Goal: Information Seeking & Learning: Learn about a topic

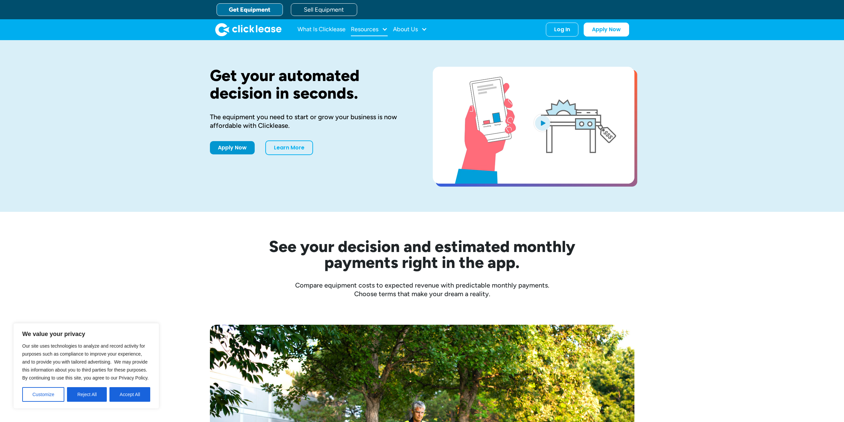
click at [381, 30] on div "Resources" at bounding box center [369, 29] width 37 height 13
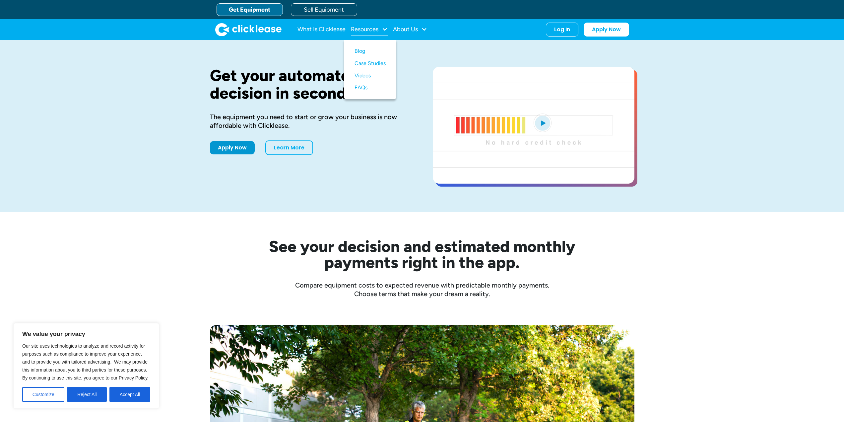
click at [381, 30] on div "Resources" at bounding box center [369, 29] width 37 height 13
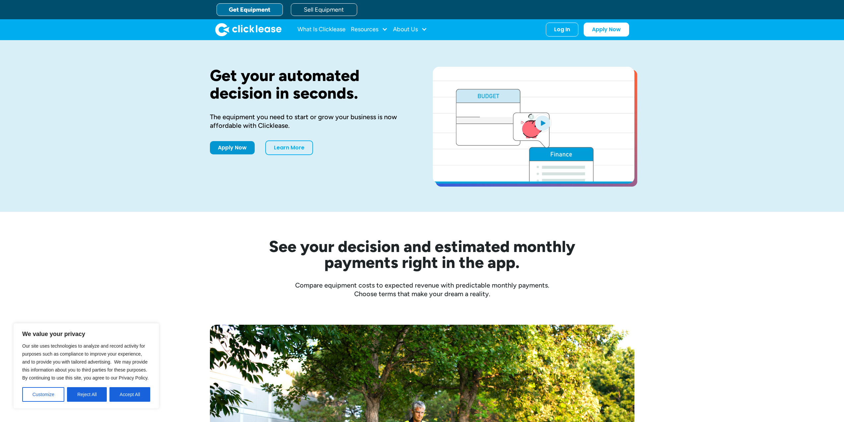
click at [242, 9] on link "Get Equipment" at bounding box center [250, 9] width 66 height 13
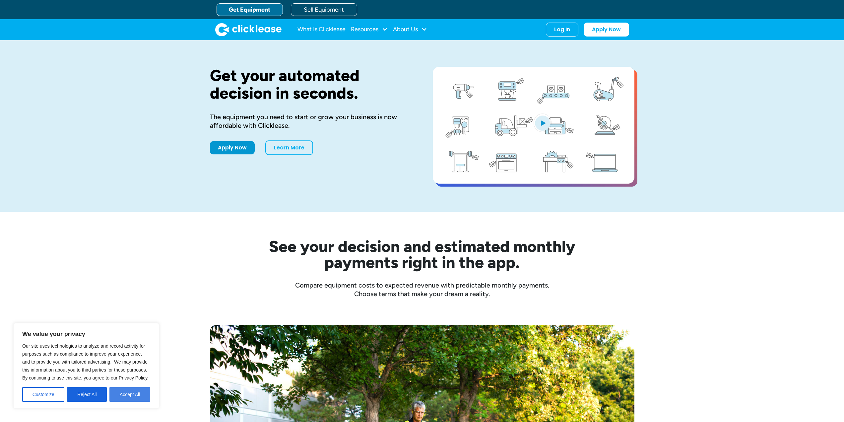
click at [118, 392] on button "Accept All" at bounding box center [129, 394] width 41 height 15
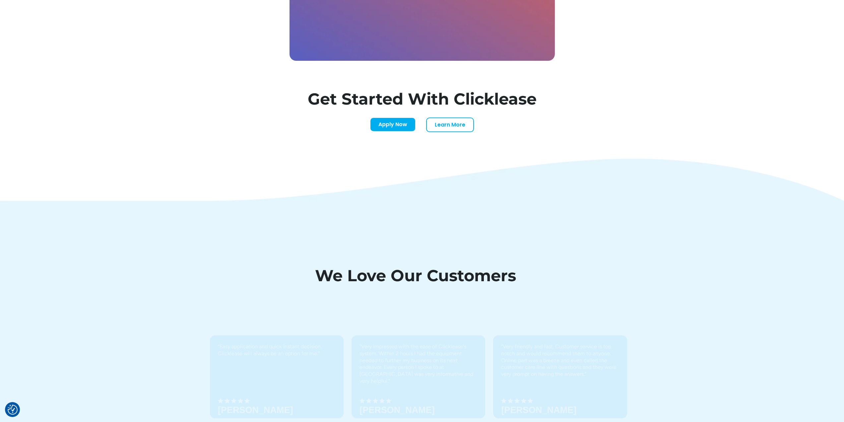
scroll to position [2090, 0]
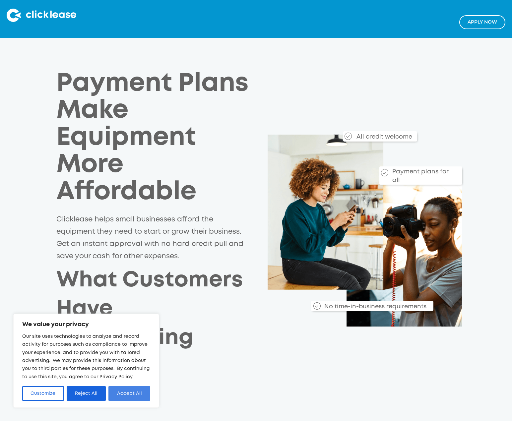
click at [131, 397] on button "Accept All" at bounding box center [129, 393] width 42 height 15
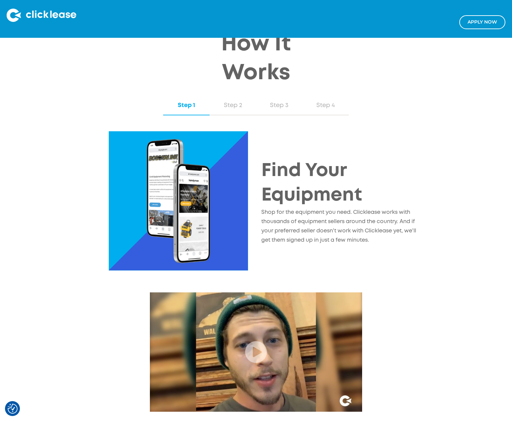
scroll to position [730, 0]
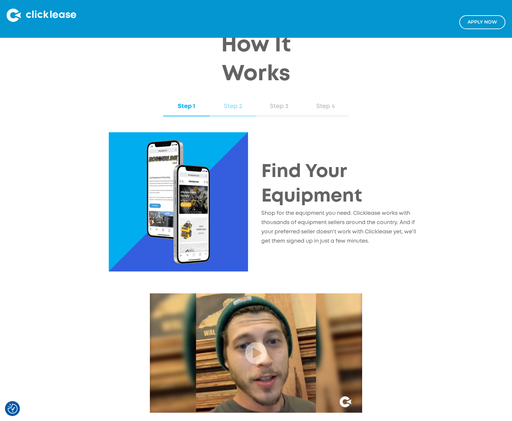
click at [236, 109] on div "Step 2" at bounding box center [232, 106] width 33 height 9
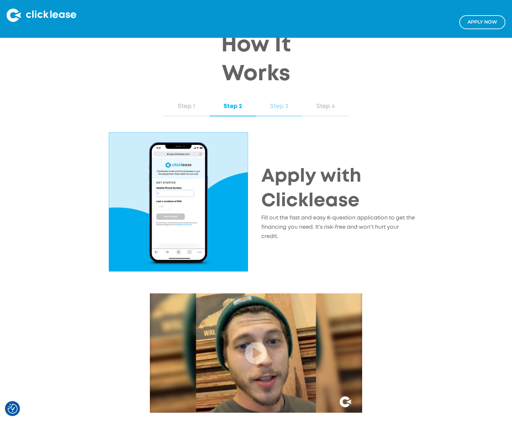
click at [265, 110] on div "Step 3" at bounding box center [279, 106] width 33 height 9
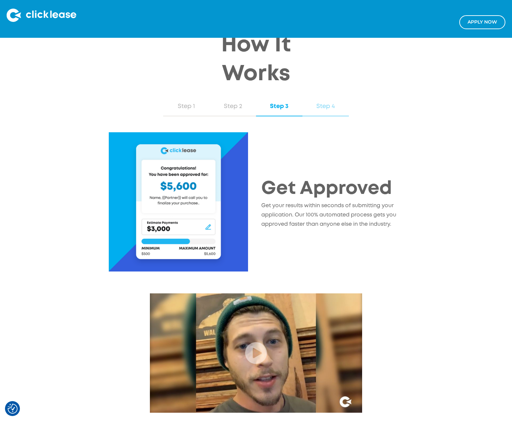
click at [312, 106] on div "Step 4" at bounding box center [325, 106] width 33 height 9
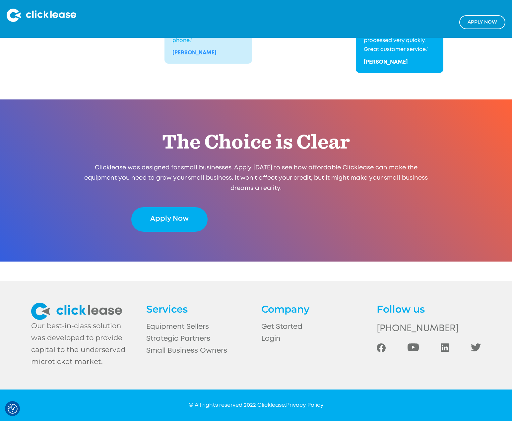
scroll to position [1327, 0]
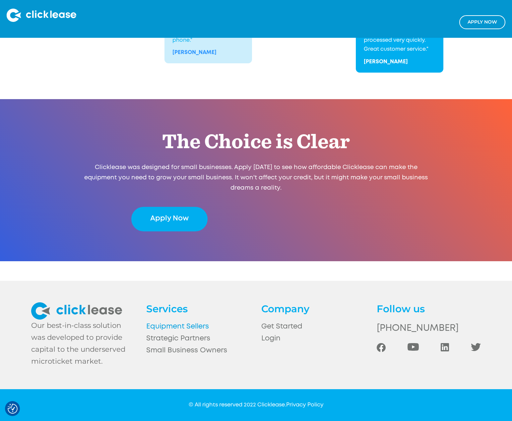
click at [196, 328] on link "Equipment Sellers" at bounding box center [198, 327] width 104 height 12
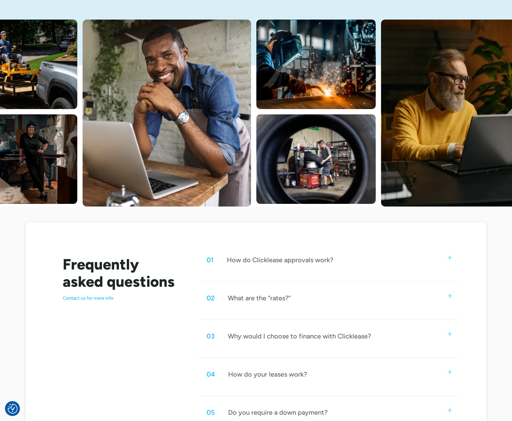
scroll to position [166, 0]
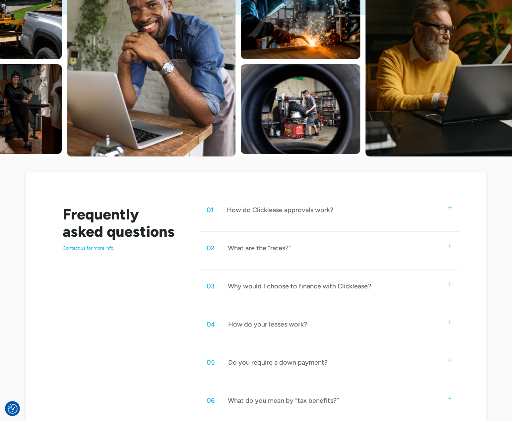
click at [379, 252] on div "02 What are the “rates?”" at bounding box center [329, 248] width 261 height 22
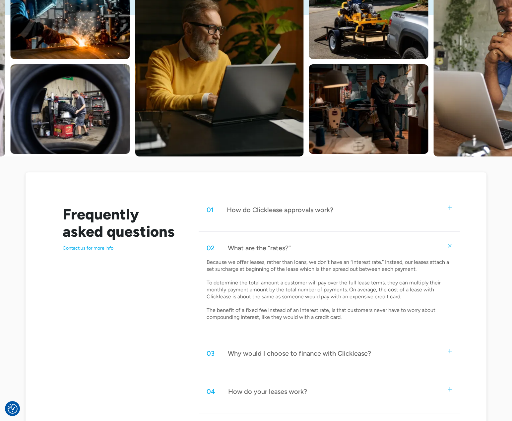
click at [377, 246] on div "02 What are the “rates?”" at bounding box center [329, 248] width 261 height 22
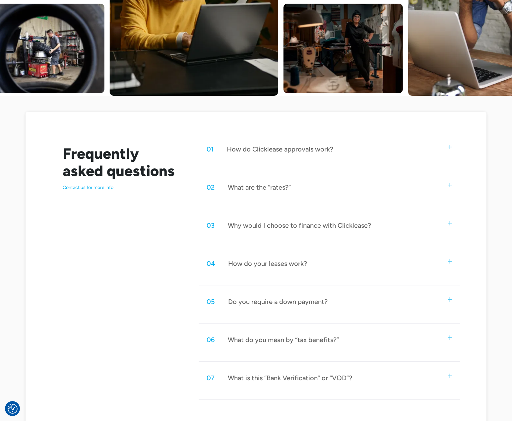
scroll to position [232, 0]
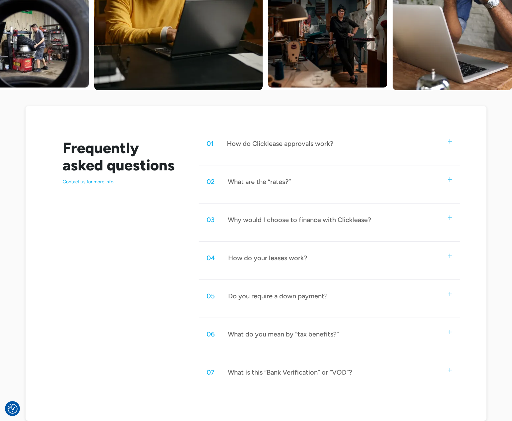
click at [394, 219] on div "03 Why would I choose to finance with Clicklease?" at bounding box center [329, 220] width 261 height 22
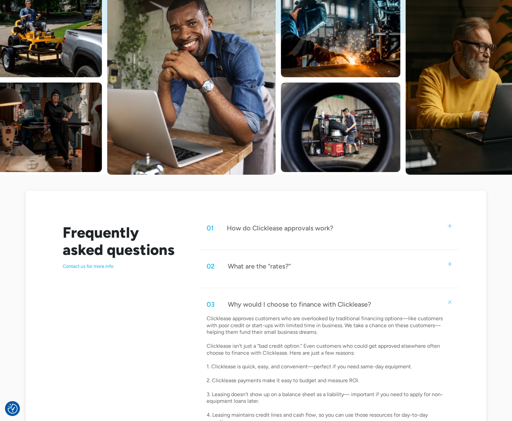
scroll to position [199, 0]
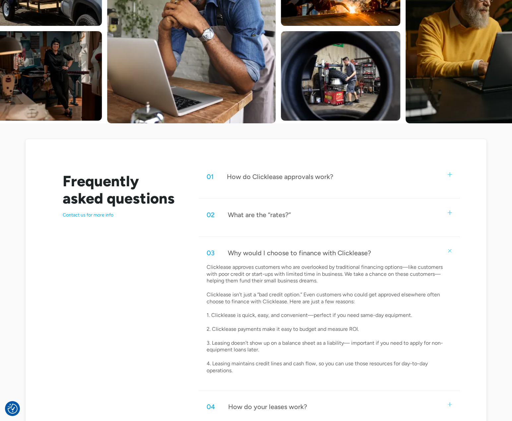
click at [359, 245] on div "03 Why would I choose to finance with Clicklease?" at bounding box center [329, 253] width 261 height 22
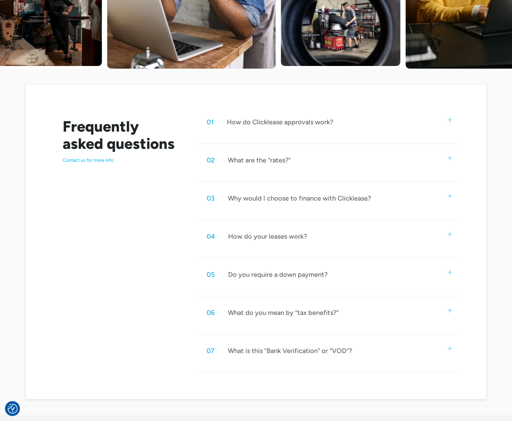
scroll to position [265, 0]
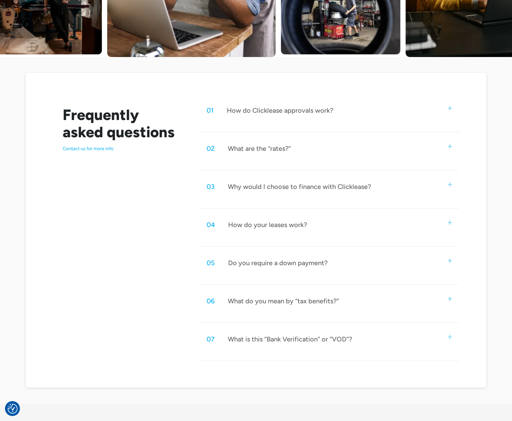
click at [351, 233] on div "04 How do your leases work?" at bounding box center [329, 225] width 261 height 22
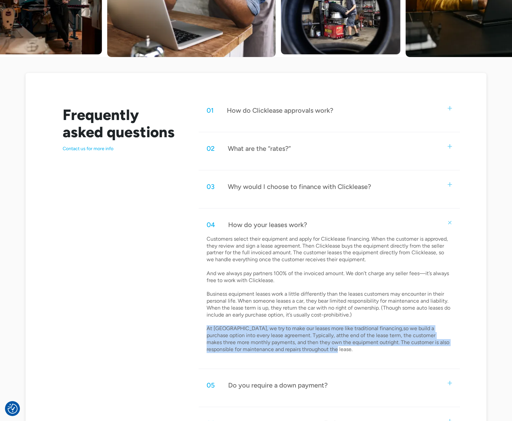
drag, startPoint x: 318, startPoint y: 348, endPoint x: 203, endPoint y: 328, distance: 116.8
click at [203, 328] on div "Customers select their equipment and apply for Clicklease financing. When the c…" at bounding box center [329, 297] width 261 height 123
copy p "At [GEOGRAPHIC_DATA], we try to make our leases more like traditional financing…"
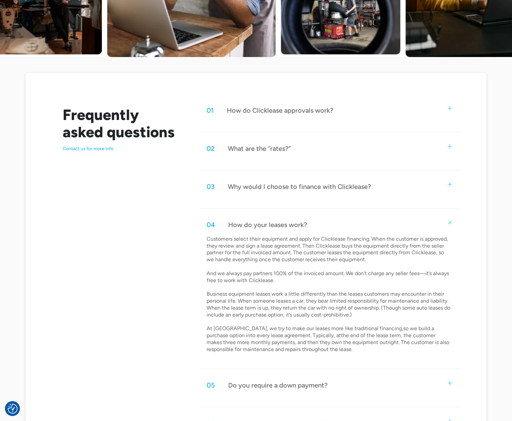
click at [316, 146] on div "02 What are the “rates?”" at bounding box center [329, 149] width 261 height 22
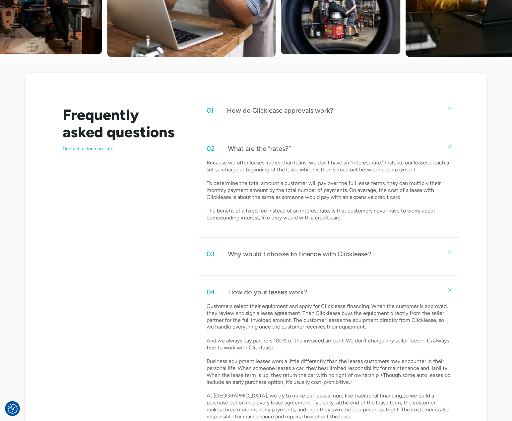
click at [316, 146] on div "02 What are the “rates?”" at bounding box center [329, 149] width 261 height 22
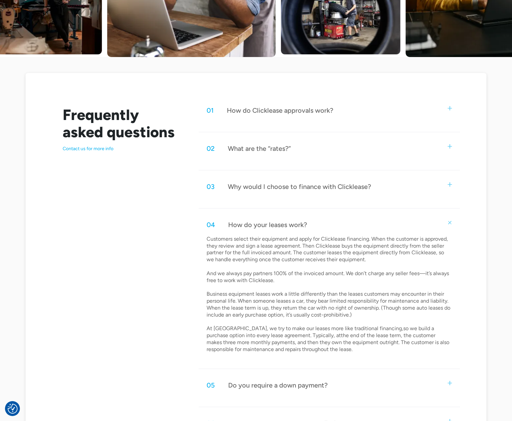
click at [320, 177] on div "03 Why would I choose to finance with Clicklease?" at bounding box center [329, 187] width 261 height 22
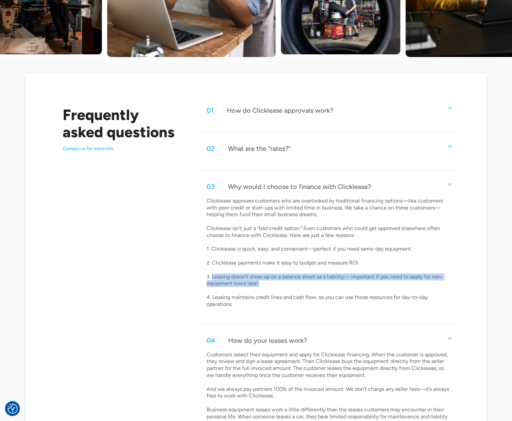
drag, startPoint x: 264, startPoint y: 283, endPoint x: 212, endPoint y: 276, distance: 52.9
click at [212, 276] on p "Clicklease approves customers who are overlooked by traditional financing optio…" at bounding box center [329, 253] width 245 height 110
copy p "Leasing doesn’t show up on a balance sheet as a liability— important if you nee…"
click at [346, 150] on div "02 What are the “rates?”" at bounding box center [329, 149] width 261 height 22
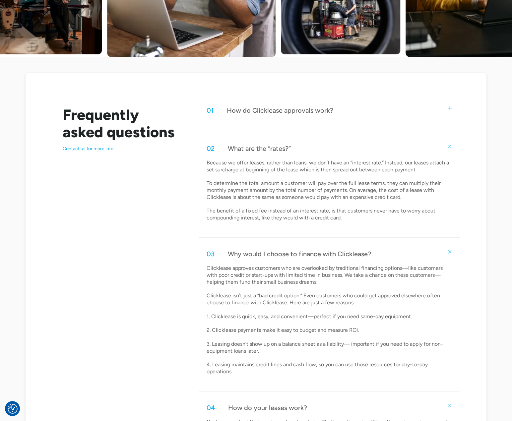
click at [335, 211] on p "Because we offer leases, rather than loans, we don’t have an “interest rate.” I…" at bounding box center [329, 191] width 245 height 62
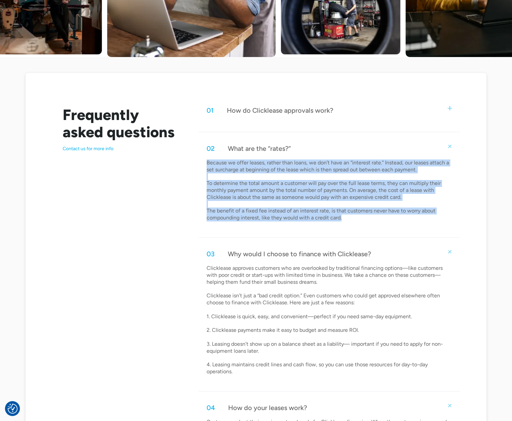
drag, startPoint x: 347, startPoint y: 216, endPoint x: 207, endPoint y: 164, distance: 148.9
click at [207, 164] on p "Because we offer leases, rather than loans, we don’t have an “interest rate.” I…" at bounding box center [329, 191] width 245 height 62
click at [292, 181] on p "Because we offer leases, rather than loans, we don’t have an “interest rate.” I…" at bounding box center [329, 191] width 245 height 62
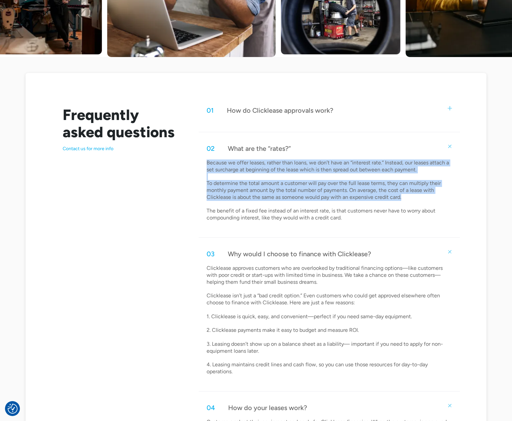
drag, startPoint x: 406, startPoint y: 198, endPoint x: 207, endPoint y: 162, distance: 201.7
click at [207, 162] on p "Because we offer leases, rather than loans, we don’t have an “interest rate.” I…" at bounding box center [329, 191] width 245 height 62
copy p "Because we offer leases, rather than loans, we don’t have an “interest rate.” I…"
